Goal: Information Seeking & Learning: Find specific fact

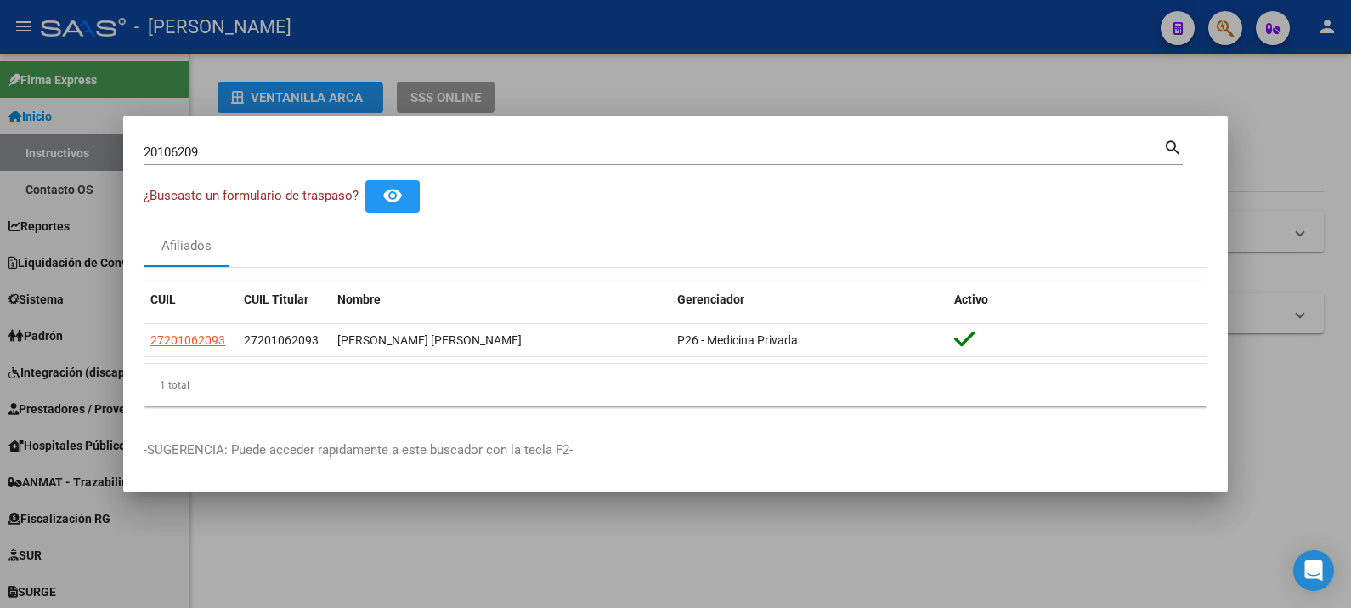
click at [540, 146] on input "20106209" at bounding box center [654, 151] width 1020 height 15
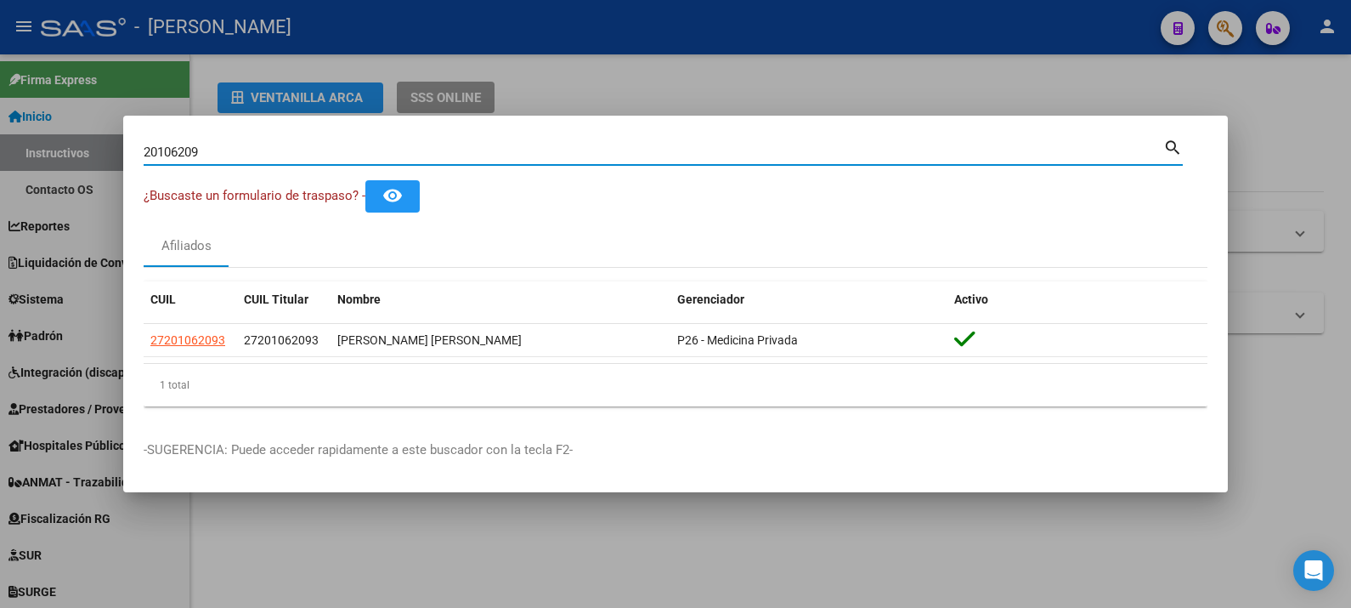
click at [540, 146] on input "20106209" at bounding box center [654, 151] width 1020 height 15
paste input "35799188"
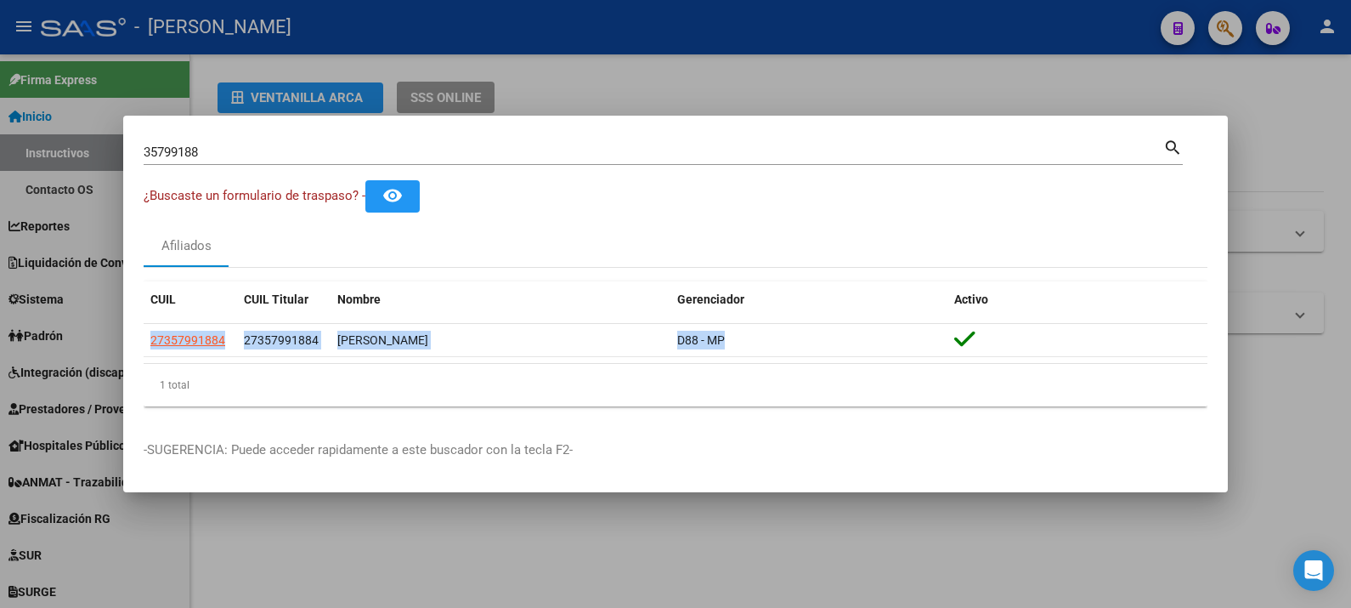
drag, startPoint x: 820, startPoint y: 341, endPoint x: 136, endPoint y: 341, distance: 684.2
click at [136, 341] on mat-dialog-content "35799188 Buscar (apellido, dni, cuil, nro traspaso, cuit, obra social) search ¿…" at bounding box center [675, 278] width 1105 height 284
copy datatable-body-row "27357991884 27357991884 [PERSON_NAME] D88 - MP"
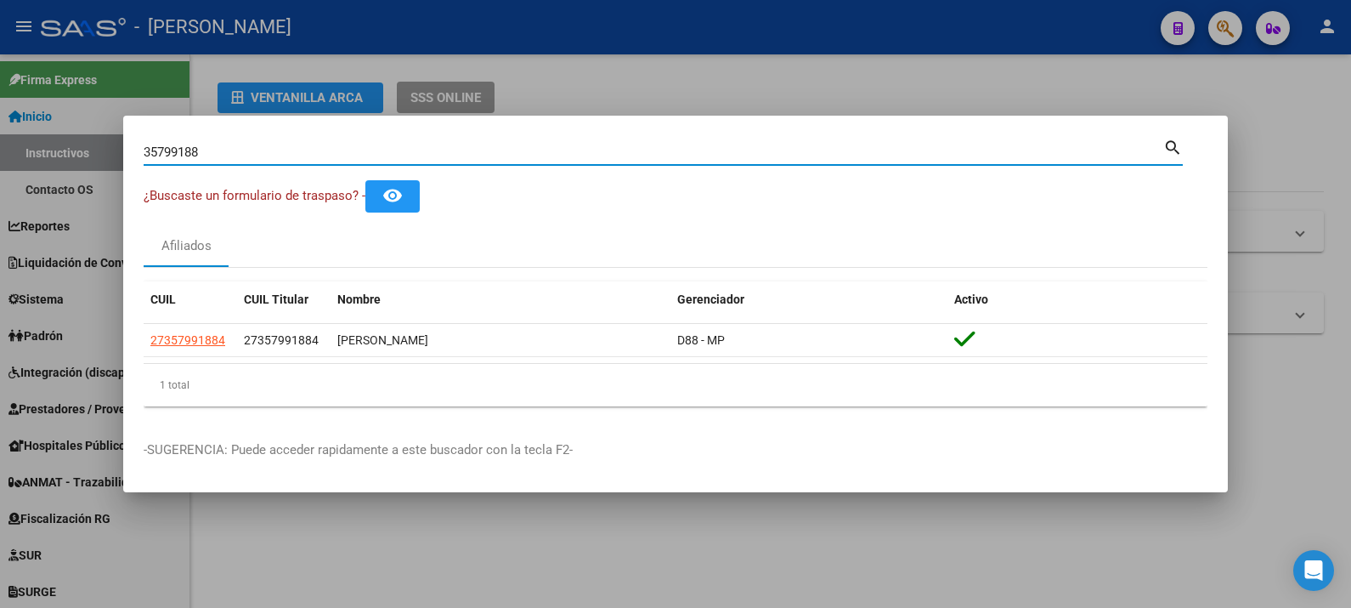
click at [714, 145] on input "35799188" at bounding box center [654, 151] width 1020 height 15
paste input "18.078.149"
click at [190, 157] on input "18.078.149" at bounding box center [654, 151] width 1020 height 15
click at [189, 158] on input "18.078.149" at bounding box center [654, 151] width 1020 height 15
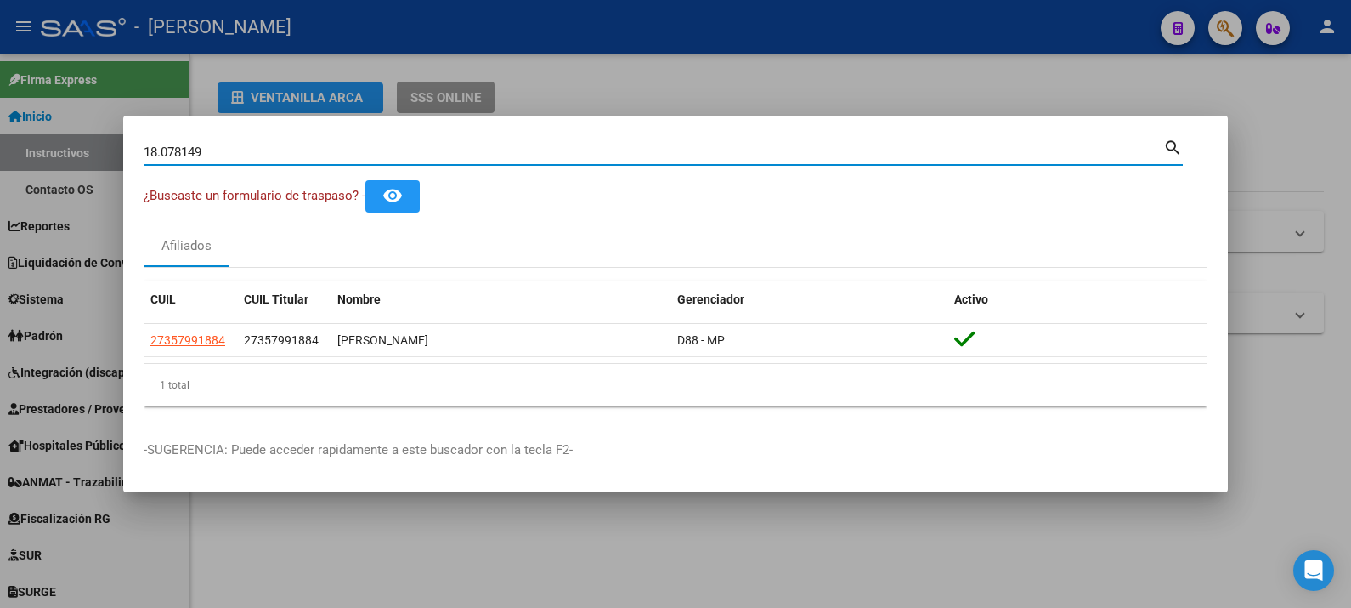
click at [161, 152] on input "18.078149" at bounding box center [654, 151] width 1020 height 15
type input "18078149"
click at [401, 207] on button "remove_red_eye" at bounding box center [392, 195] width 54 height 31
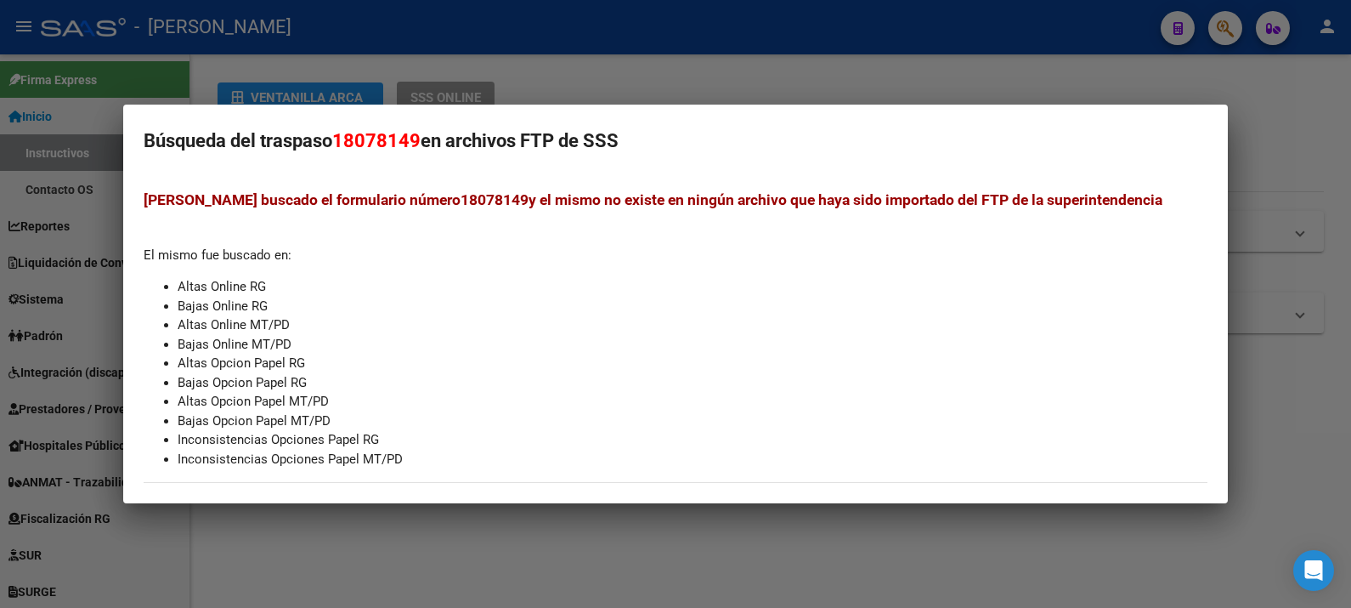
click at [1280, 156] on div at bounding box center [675, 304] width 1351 height 608
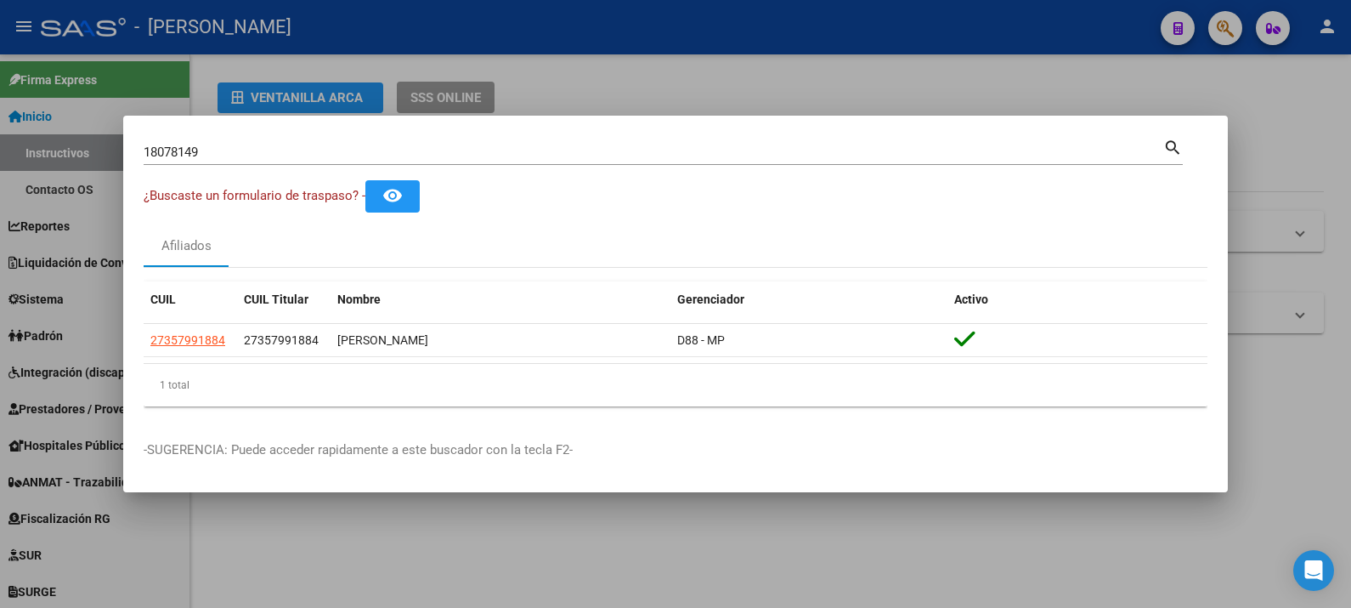
click at [1177, 149] on mat-icon "search" at bounding box center [1174, 146] width 20 height 20
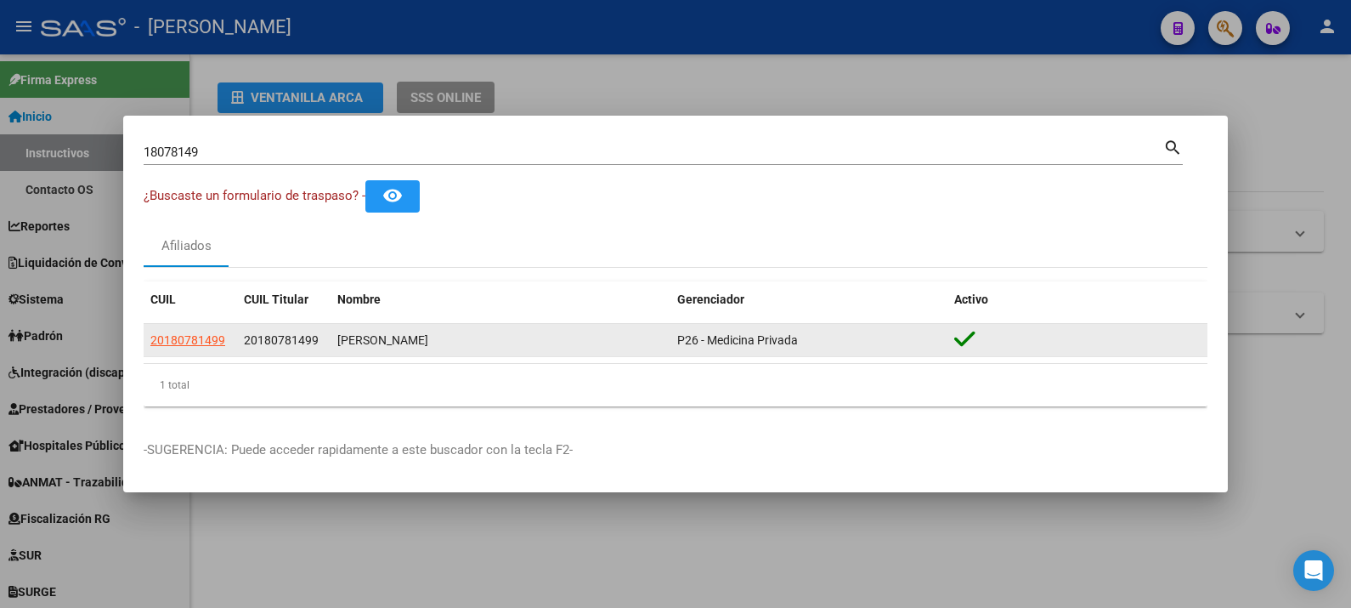
drag, startPoint x: 868, startPoint y: 338, endPoint x: 784, endPoint y: 339, distance: 84.1
click at [784, 339] on div "P26 - Medicina Privada" at bounding box center [808, 341] width 263 height 20
click at [779, 340] on span "P26 - Medicina Privada" at bounding box center [737, 340] width 121 height 14
drag, startPoint x: 802, startPoint y: 339, endPoint x: 149, endPoint y: 344, distance: 653.6
click at [149, 344] on div "20180781499 20180781499 [PERSON_NAME] P26 - Medicina Privada" at bounding box center [676, 341] width 1064 height 34
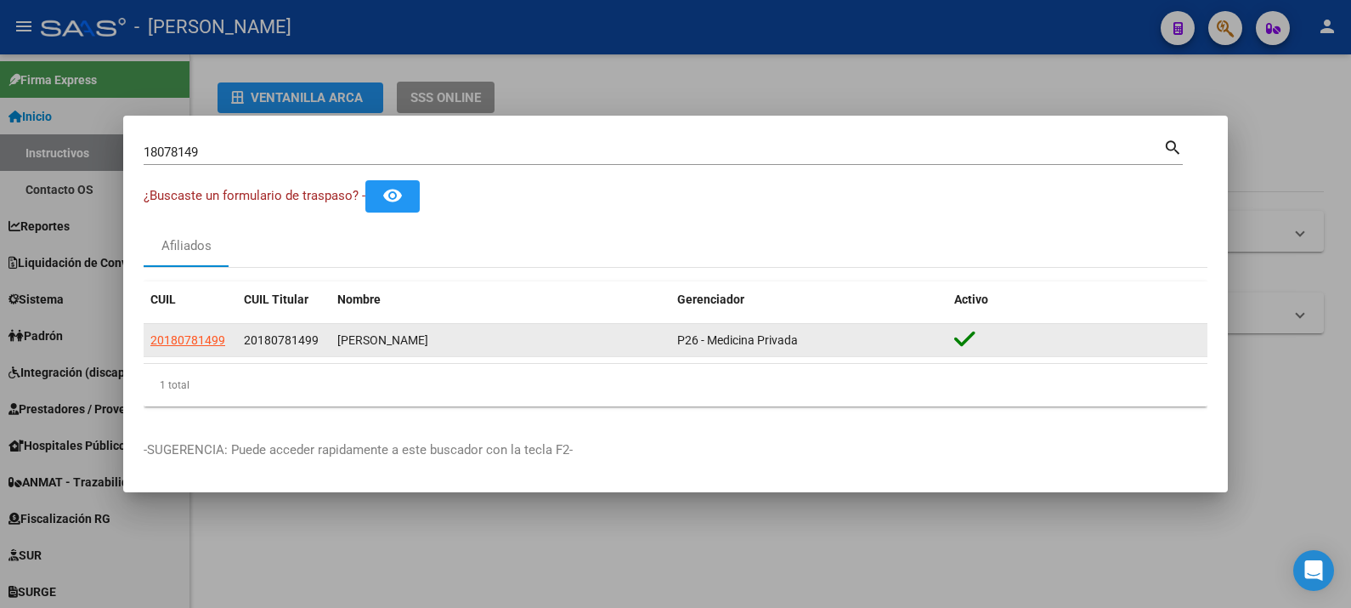
drag, startPoint x: 149, startPoint y: 344, endPoint x: 212, endPoint y: 336, distance: 64.3
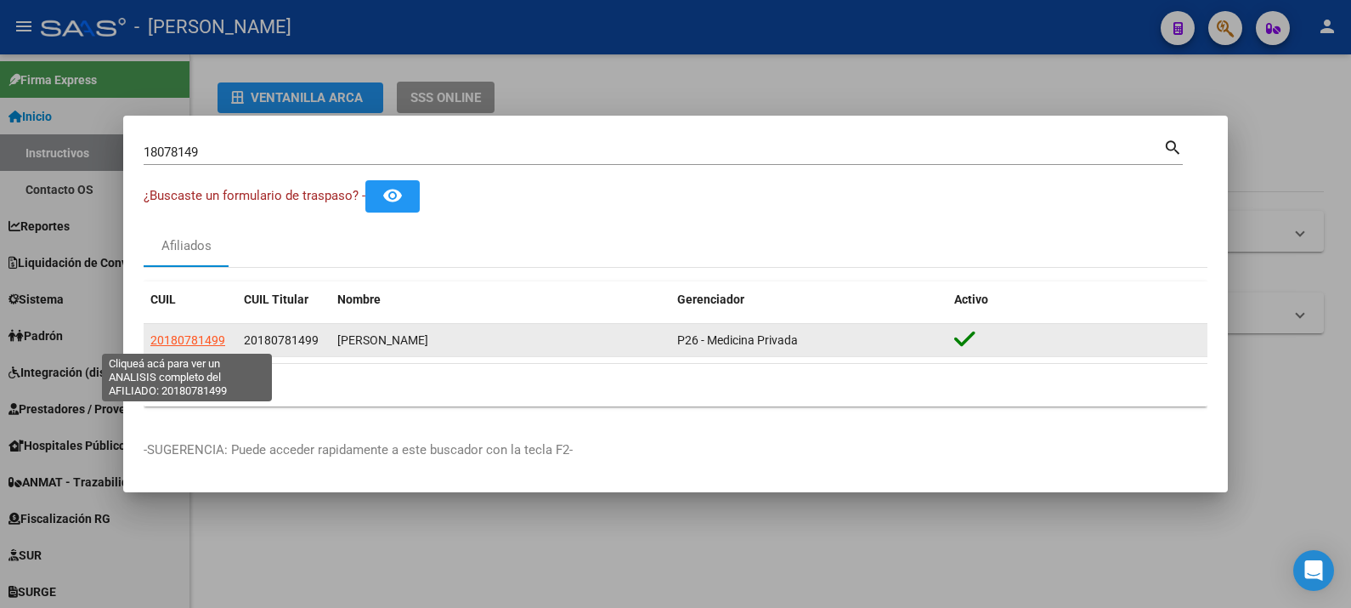
copy div "20180781499 20180781499 [PERSON_NAME] P26 - Medicina Privada"
click at [205, 344] on span "20180781499" at bounding box center [187, 340] width 75 height 14
copy div "20180781499 20180781499 [PERSON_NAME] P26 - Medicina Privada"
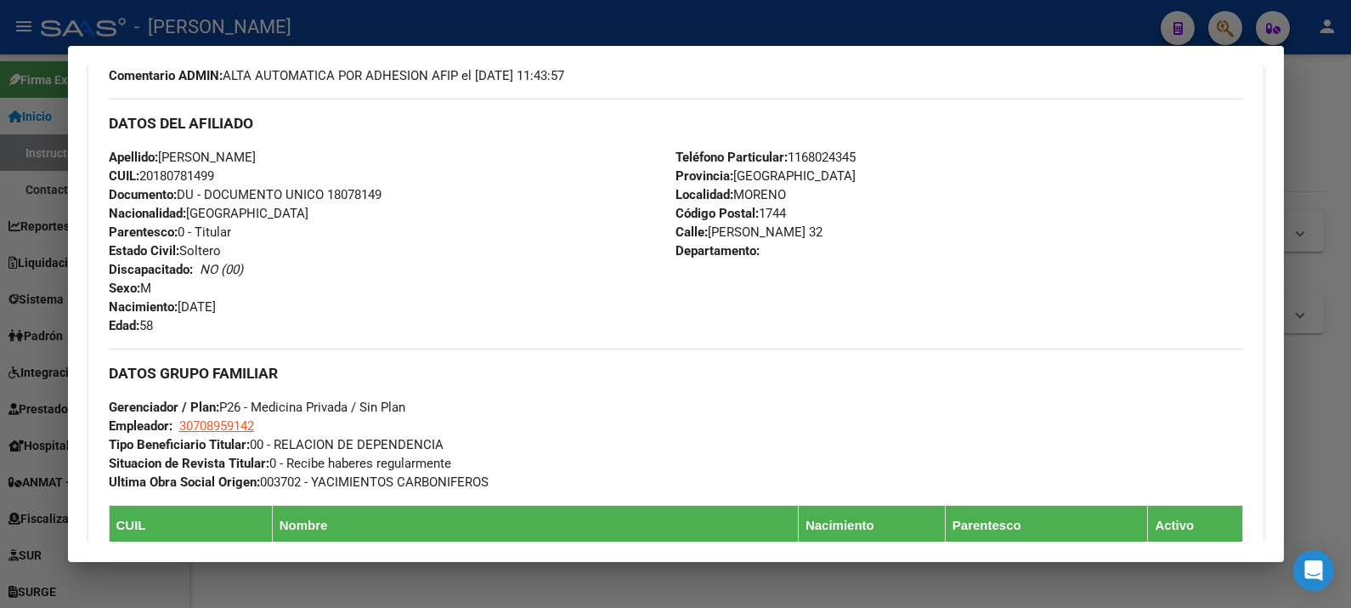
scroll to position [637, 0]
